Goal: Information Seeking & Learning: Learn about a topic

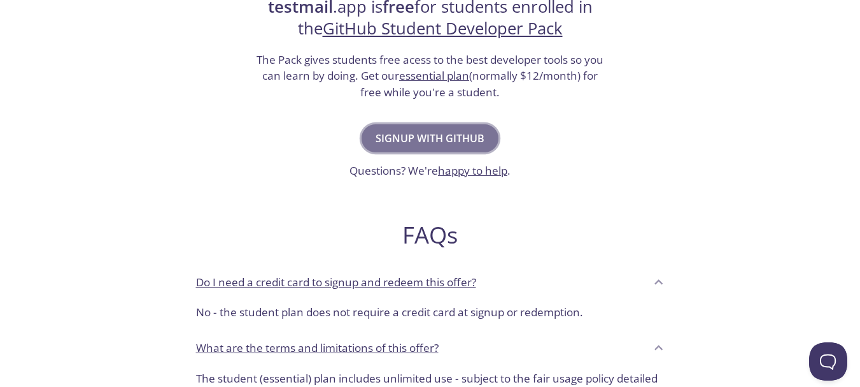
click at [412, 130] on span "Signup with GitHub" at bounding box center [430, 138] width 109 height 18
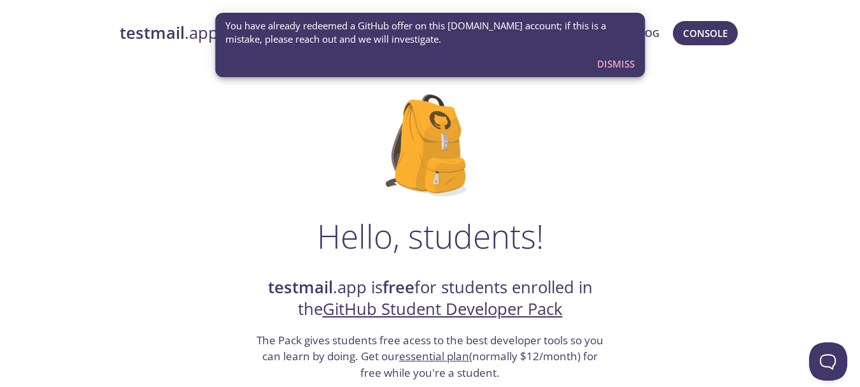
click at [474, 25] on span "You have already redeemed a GitHub offer on this [DOMAIN_NAME] account; if this…" at bounding box center [430, 32] width 410 height 27
click at [421, 239] on h1 "Hello, students!" at bounding box center [430, 236] width 227 height 38
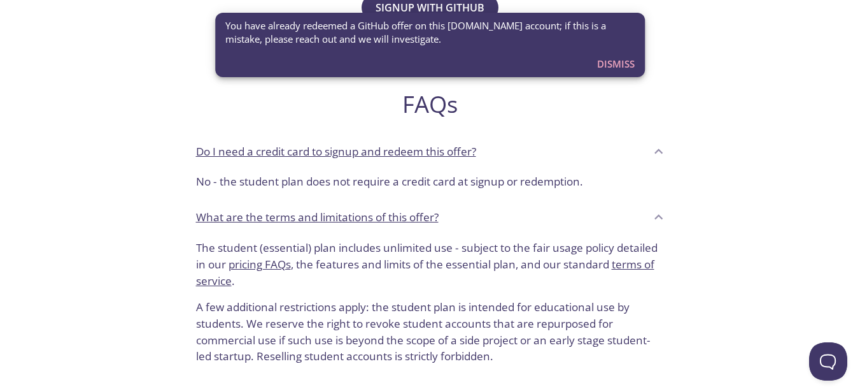
scroll to position [391, 0]
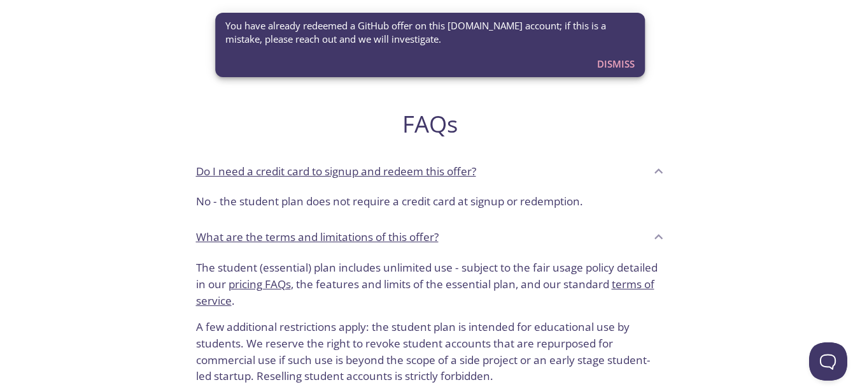
click at [629, 77] on div "You have already redeemed a GitHub offer on this [DOMAIN_NAME] account; if this…" at bounding box center [430, 45] width 430 height 64
click at [622, 64] on span "Dismiss" at bounding box center [616, 63] width 38 height 17
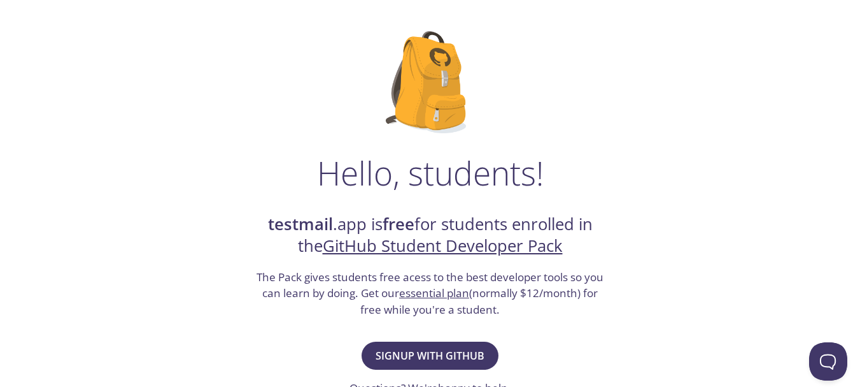
scroll to position [0, 0]
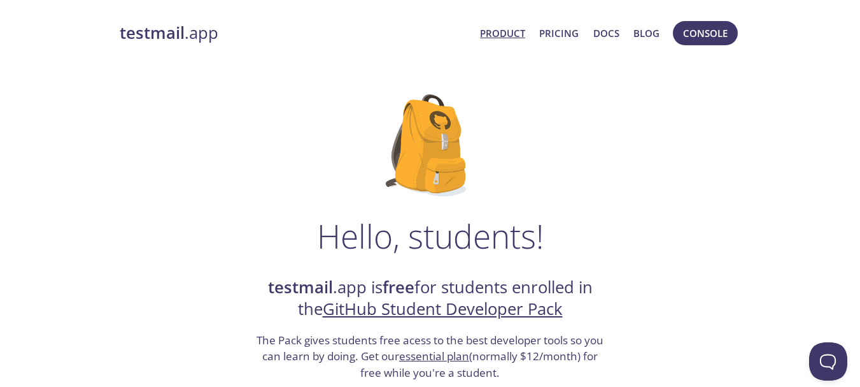
click at [483, 28] on link "Product" at bounding box center [502, 33] width 45 height 17
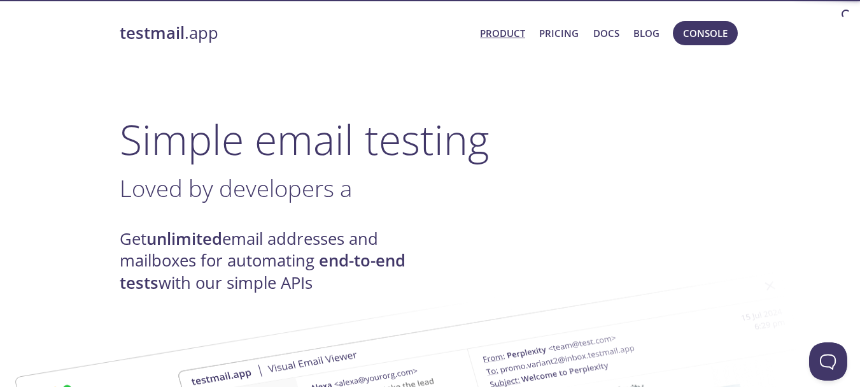
click at [186, 32] on link "testmail .app" at bounding box center [295, 33] width 351 height 22
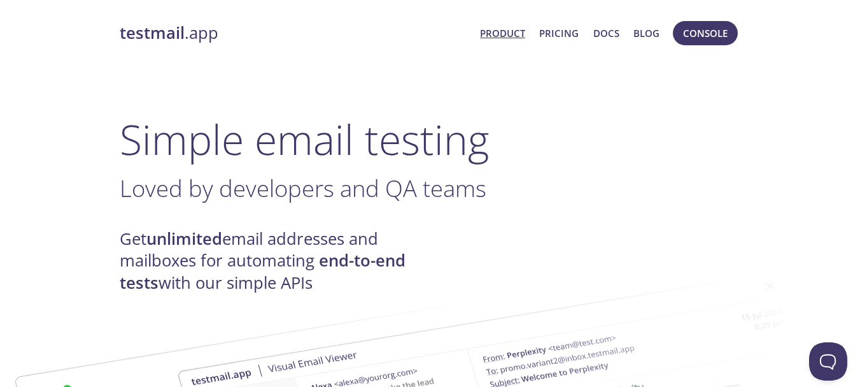
click at [166, 30] on strong "testmail" at bounding box center [152, 33] width 65 height 22
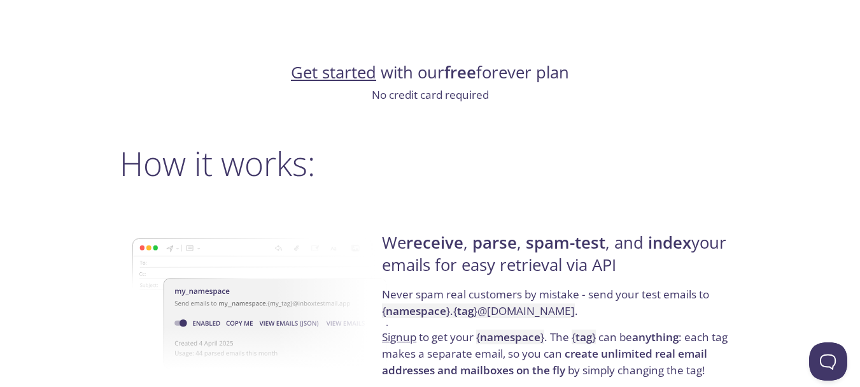
scroll to position [798, 0]
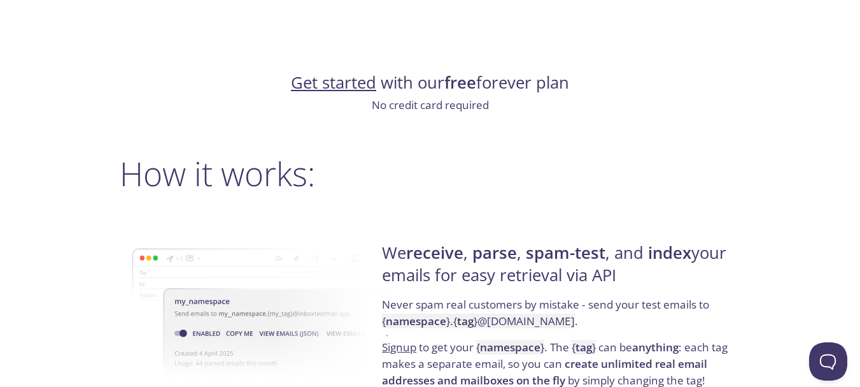
click at [350, 83] on link "Get started" at bounding box center [333, 82] width 85 height 22
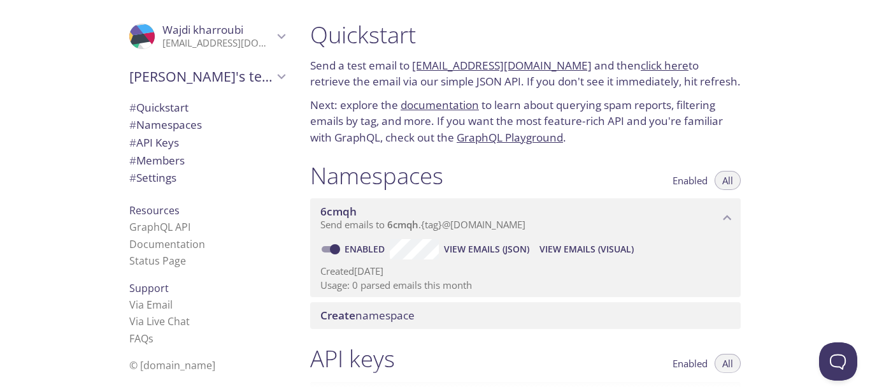
click at [152, 122] on span "# Namespaces" at bounding box center [165, 124] width 73 height 15
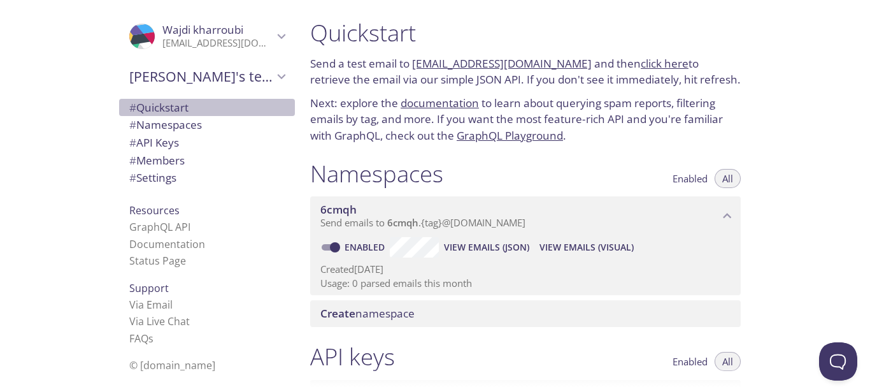
click at [151, 107] on span "# Quickstart" at bounding box center [158, 107] width 59 height 15
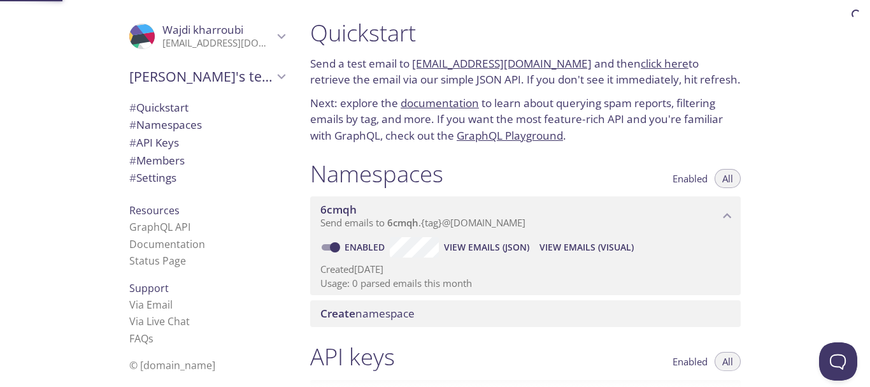
scroll to position [20, 0]
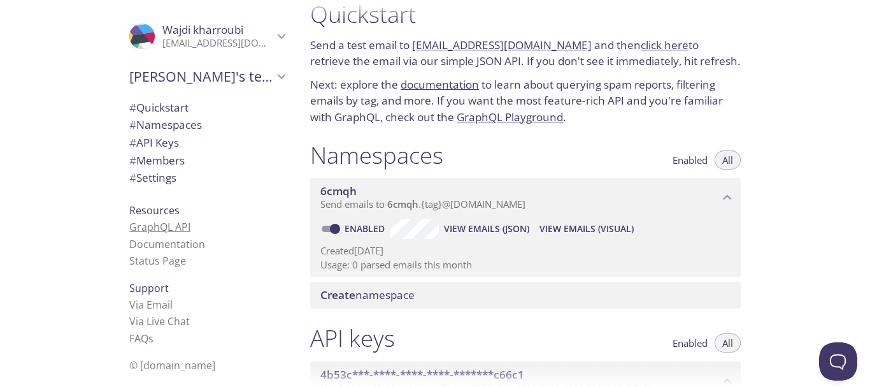
click at [150, 222] on link "GraphQL API" at bounding box center [159, 227] width 61 height 14
